Goal: Navigation & Orientation: Go to known website

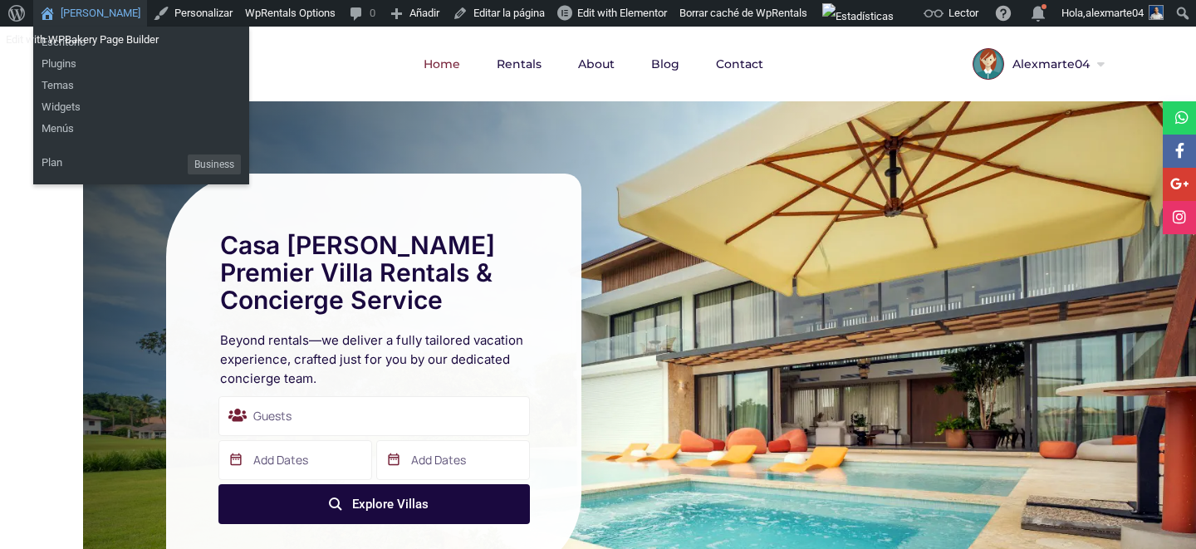
click at [59, 15] on link "[PERSON_NAME]" at bounding box center [90, 13] width 114 height 27
